Goal: Task Accomplishment & Management: Manage account settings

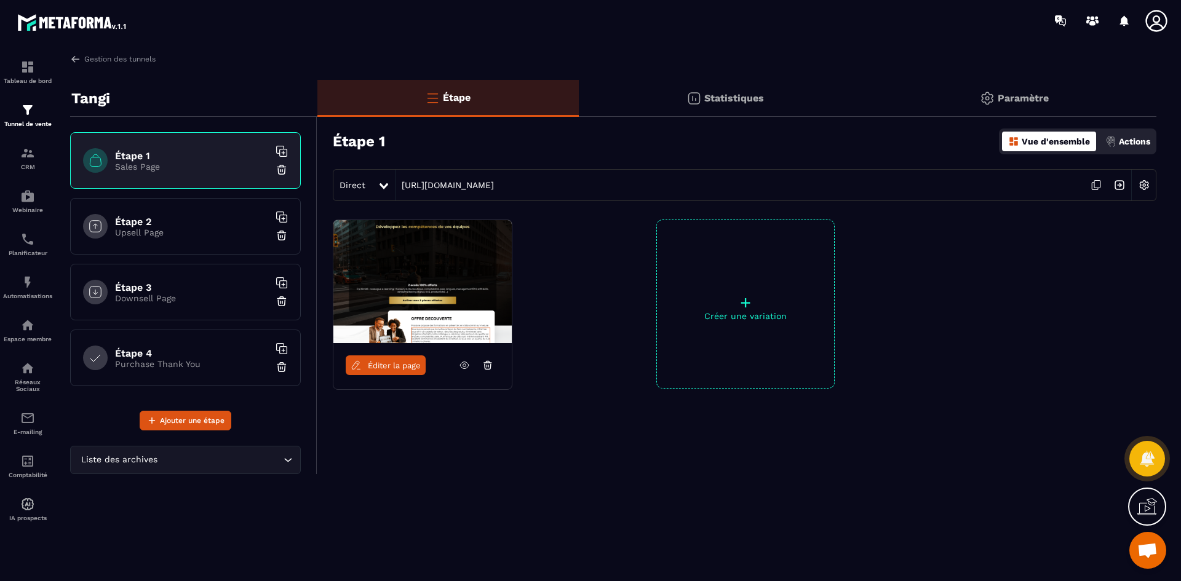
scroll to position [3555, 0]
click at [107, 59] on link "Gestion des tunnels" at bounding box center [112, 59] width 85 height 11
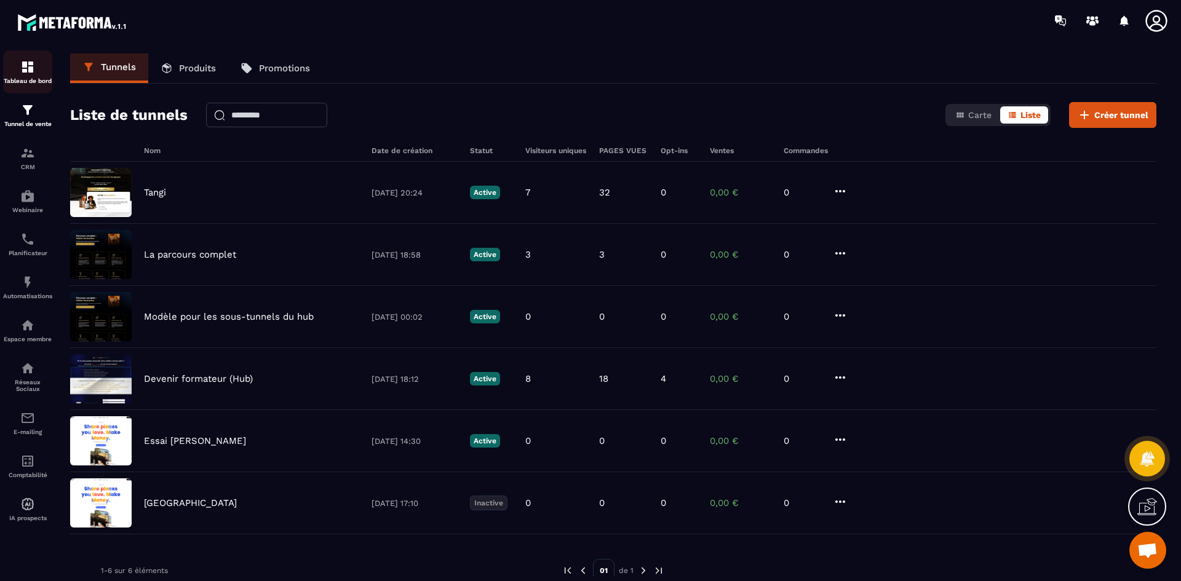
click at [23, 71] on img at bounding box center [27, 67] width 15 height 15
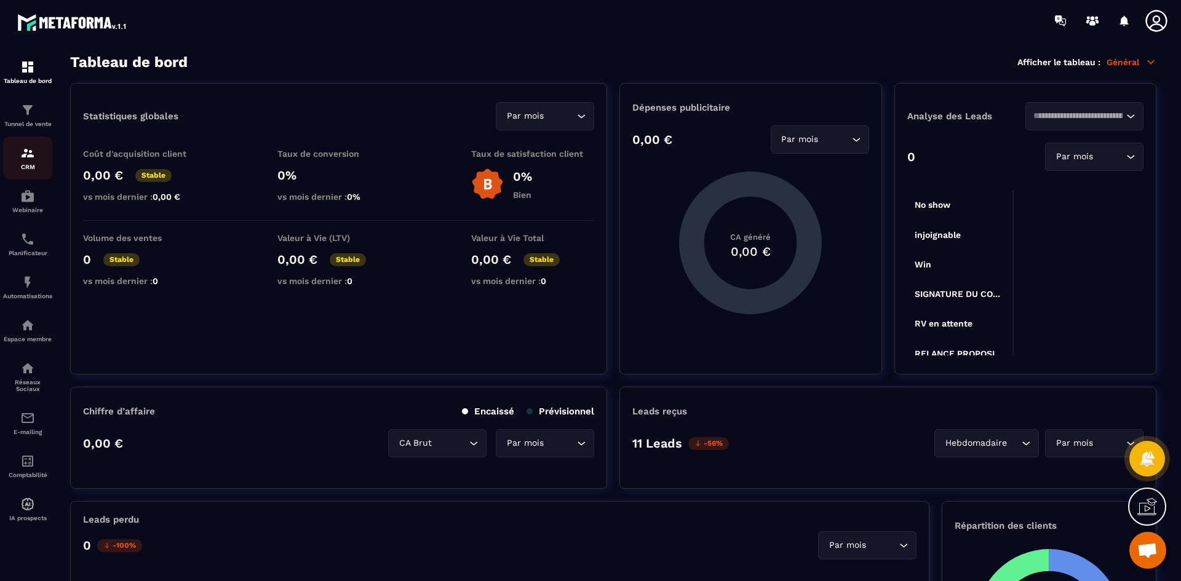
click at [28, 161] on div "CRM" at bounding box center [27, 158] width 49 height 25
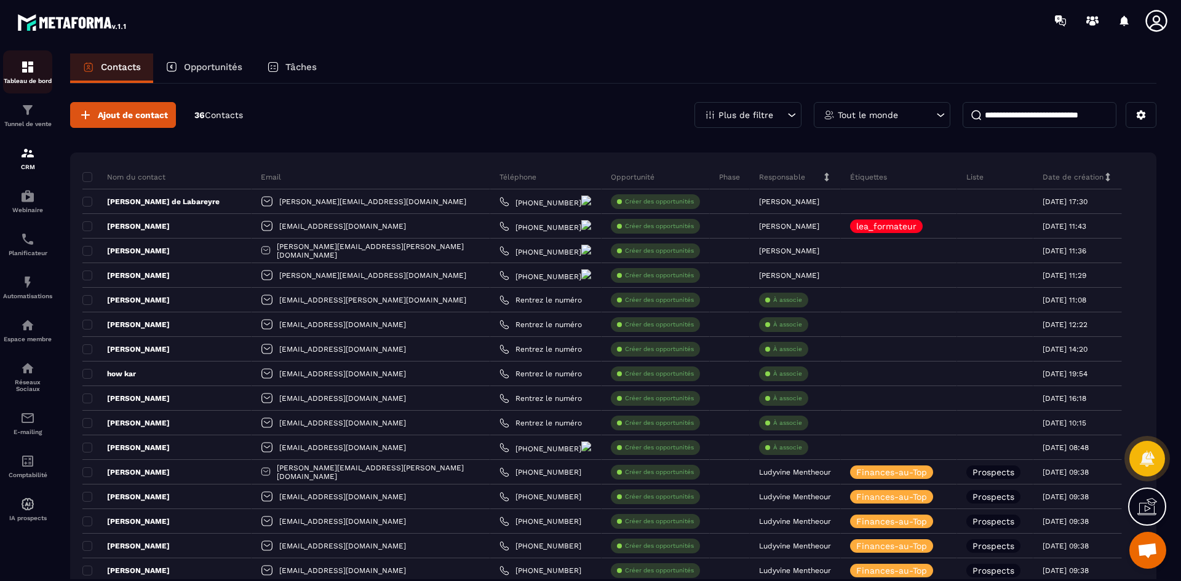
click at [32, 79] on p "Tableau de bord" at bounding box center [27, 80] width 49 height 7
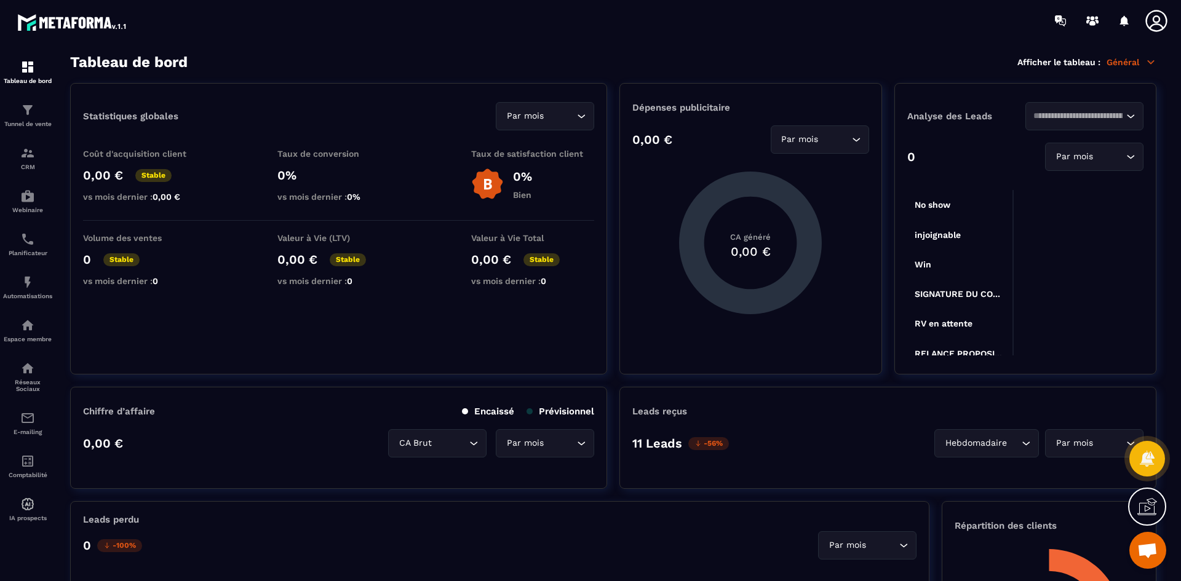
click at [1152, 18] on icon at bounding box center [1156, 21] width 25 height 25
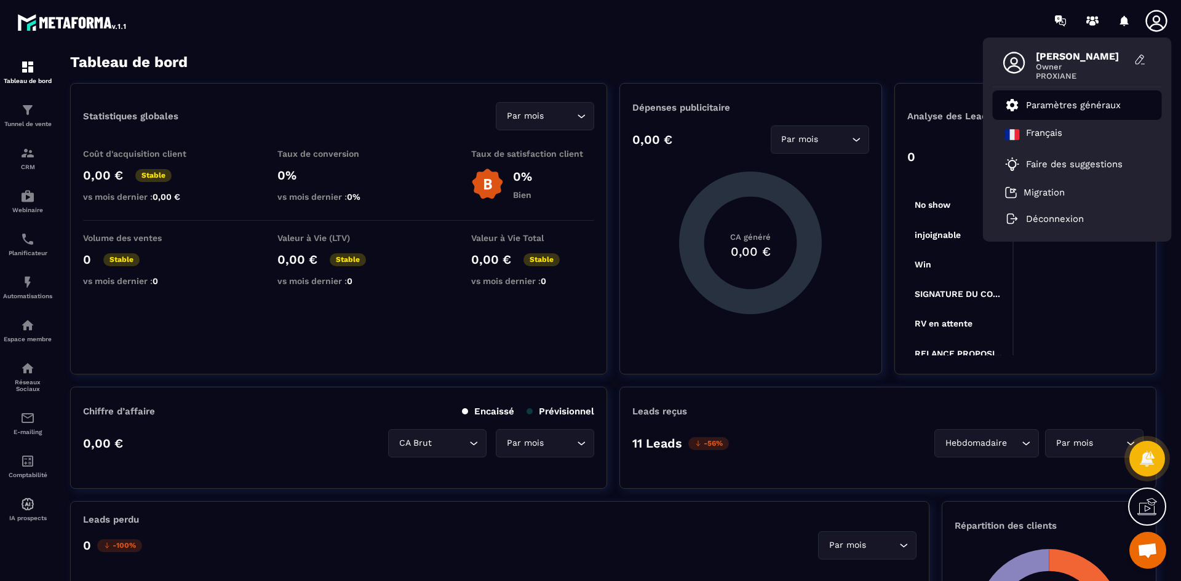
click at [1064, 106] on p "Paramètres généraux" at bounding box center [1073, 105] width 95 height 11
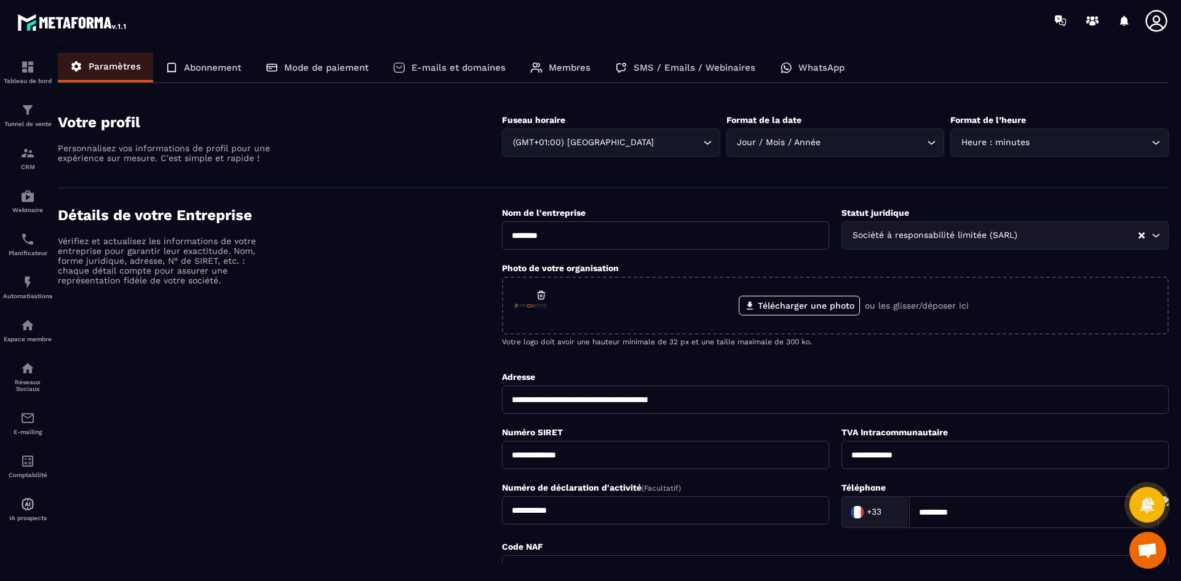
click at [578, 66] on p "Membres" at bounding box center [570, 67] width 42 height 11
